Goal: Find specific page/section: Find specific page/section

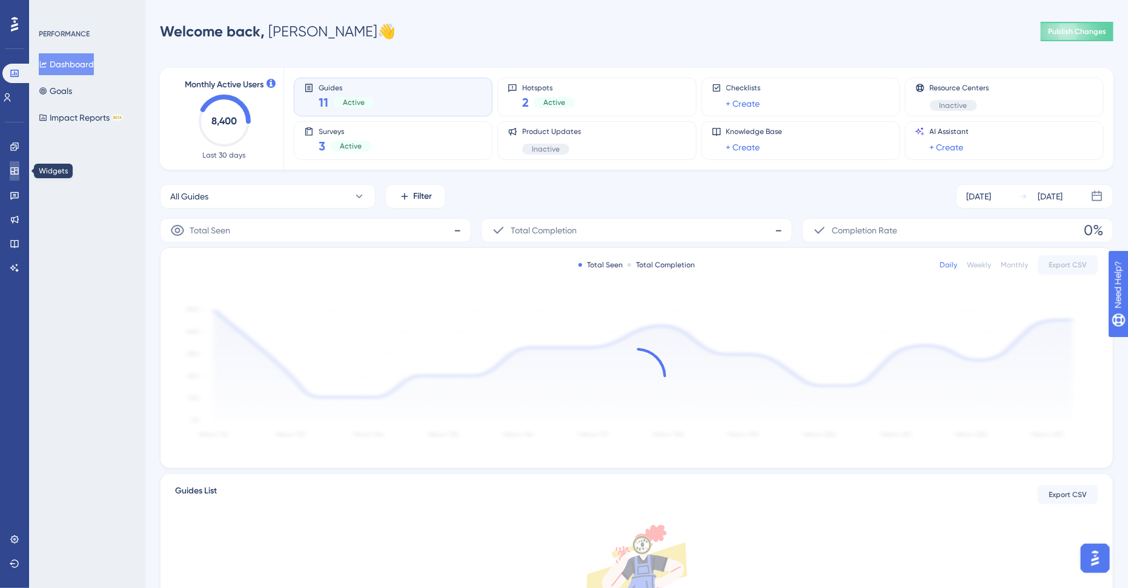
click at [19, 173] on icon at bounding box center [15, 171] width 10 height 10
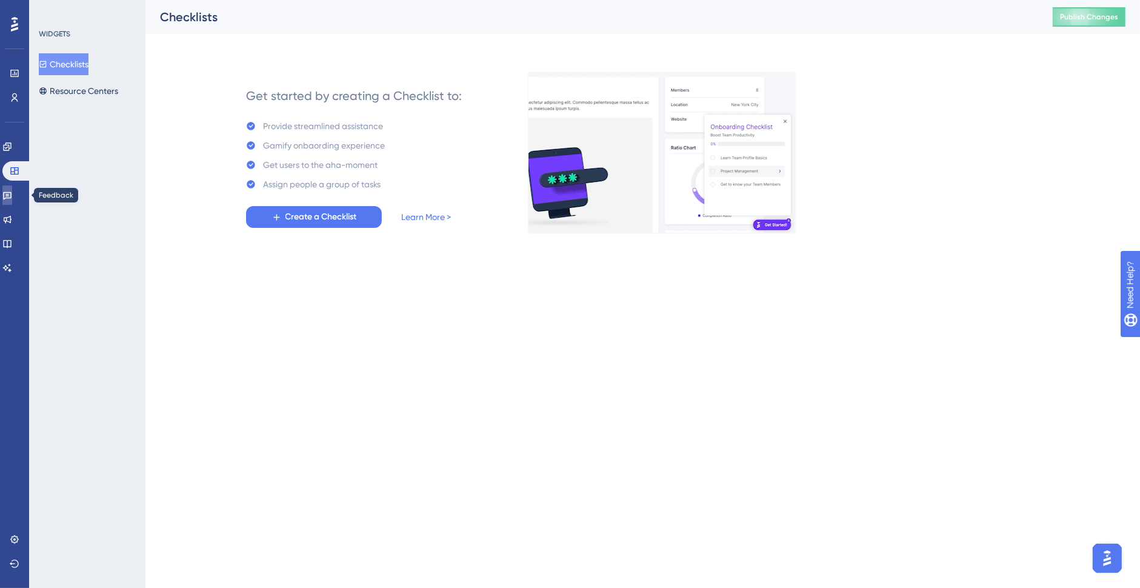
click at [12, 198] on icon at bounding box center [7, 196] width 8 height 8
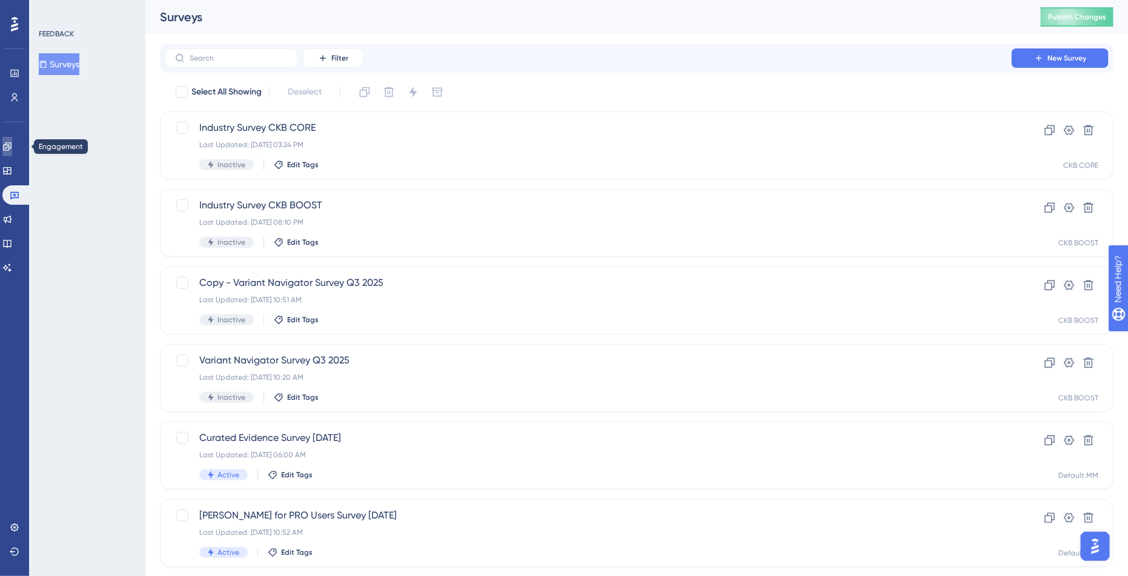
click at [12, 151] on link at bounding box center [7, 146] width 10 height 19
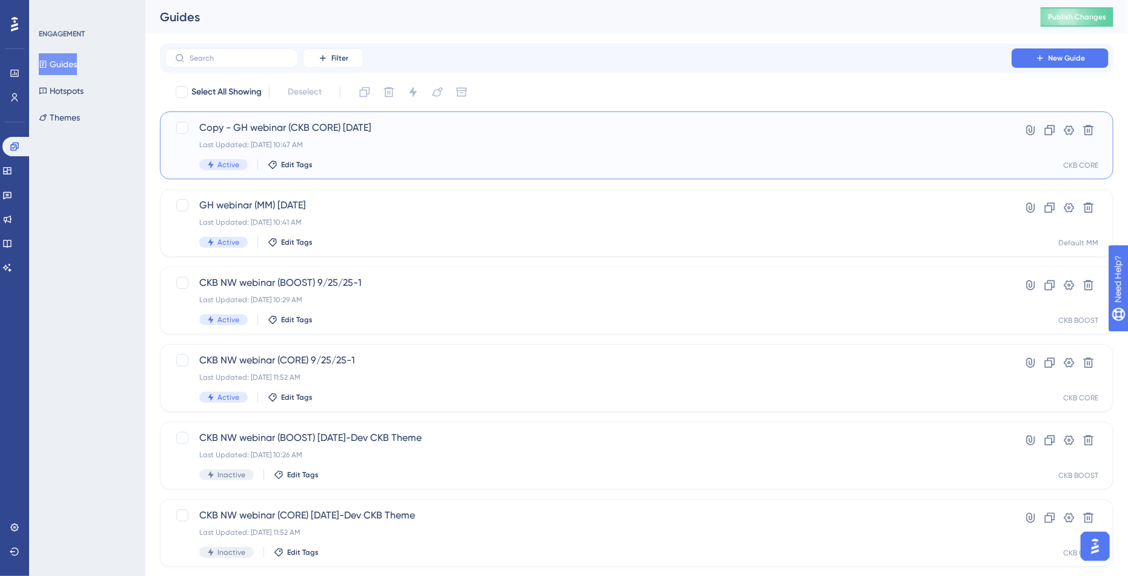
click at [317, 135] on div "Copy - GH webinar (CKB CORE) 9/24/25 Last Updated: Sep 17 2025, 10:47 AM Active…" at bounding box center [588, 146] width 778 height 50
click at [342, 0] on html "✨ Save My Spot!✨" at bounding box center [571, 264] width 1140 height 588
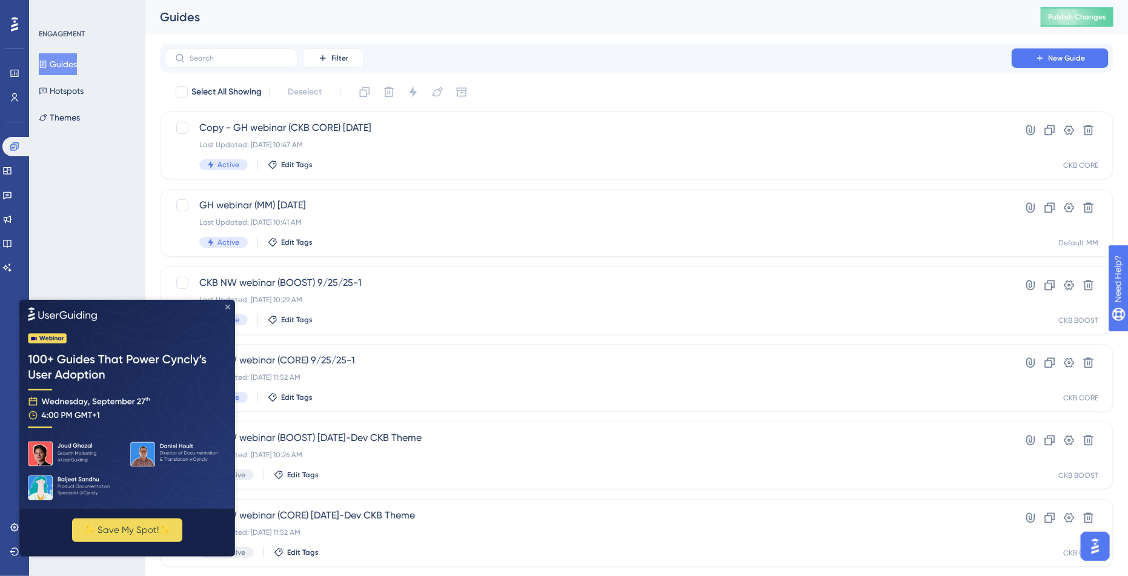
click at [227, 305] on icon "Close Preview" at bounding box center [227, 306] width 5 height 5
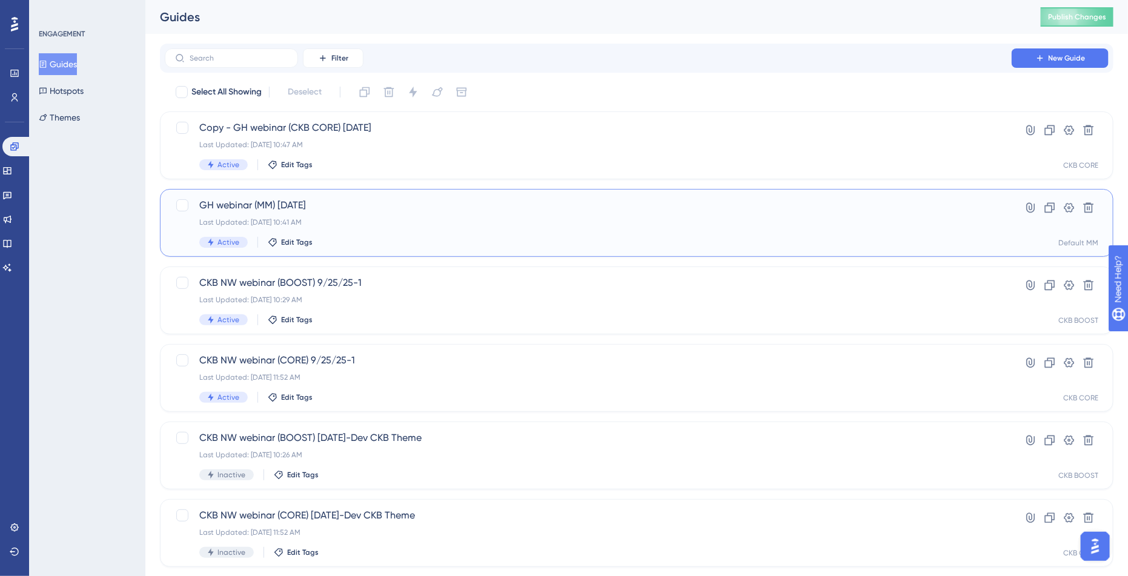
click at [368, 219] on div "Last Updated: Sep 17 2025, 10:41 AM" at bounding box center [588, 222] width 778 height 10
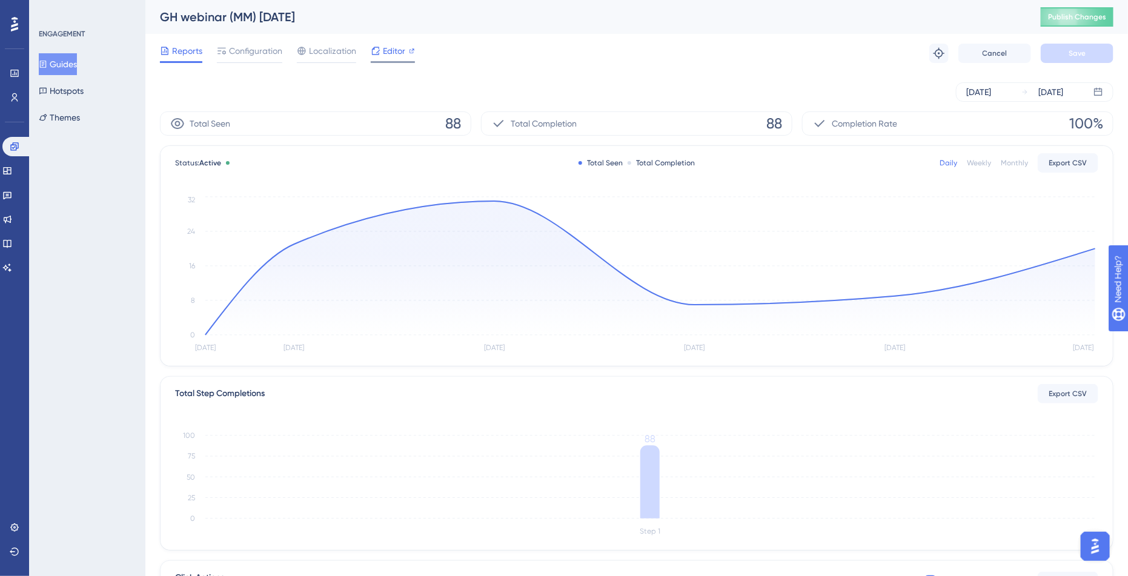
click at [383, 58] on span "Editor" at bounding box center [394, 51] width 22 height 15
